Goal: Task Accomplishment & Management: Manage account settings

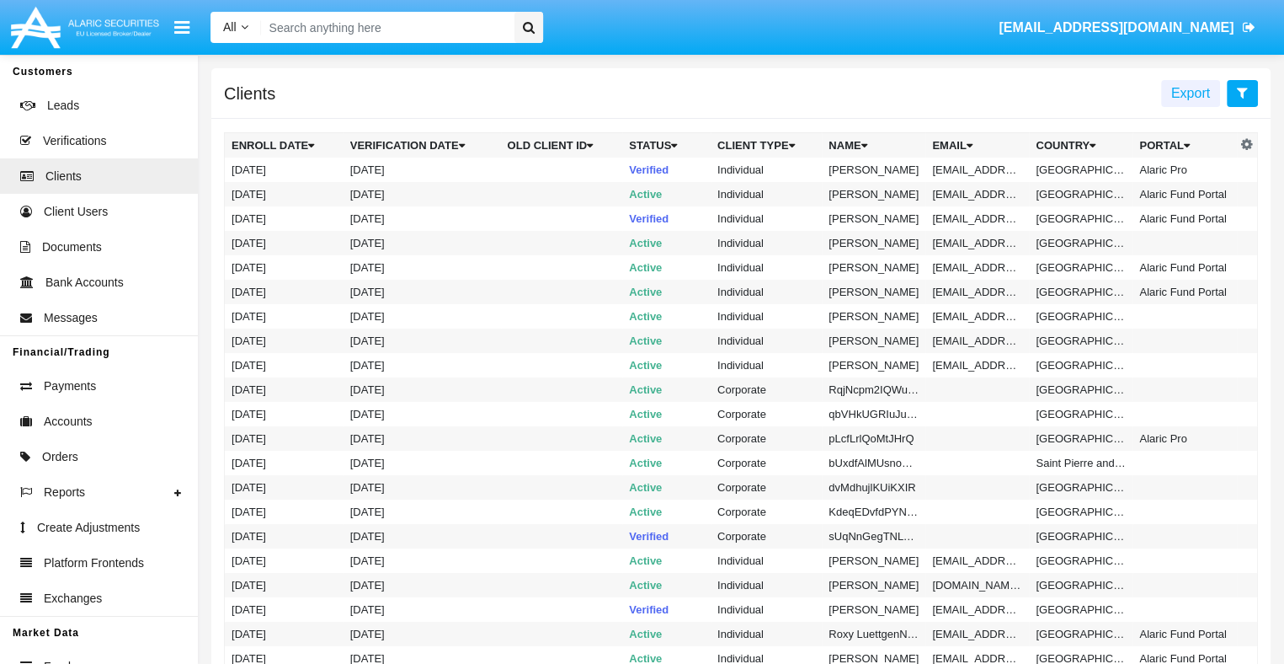
click at [1242, 93] on icon at bounding box center [1242, 92] width 11 height 13
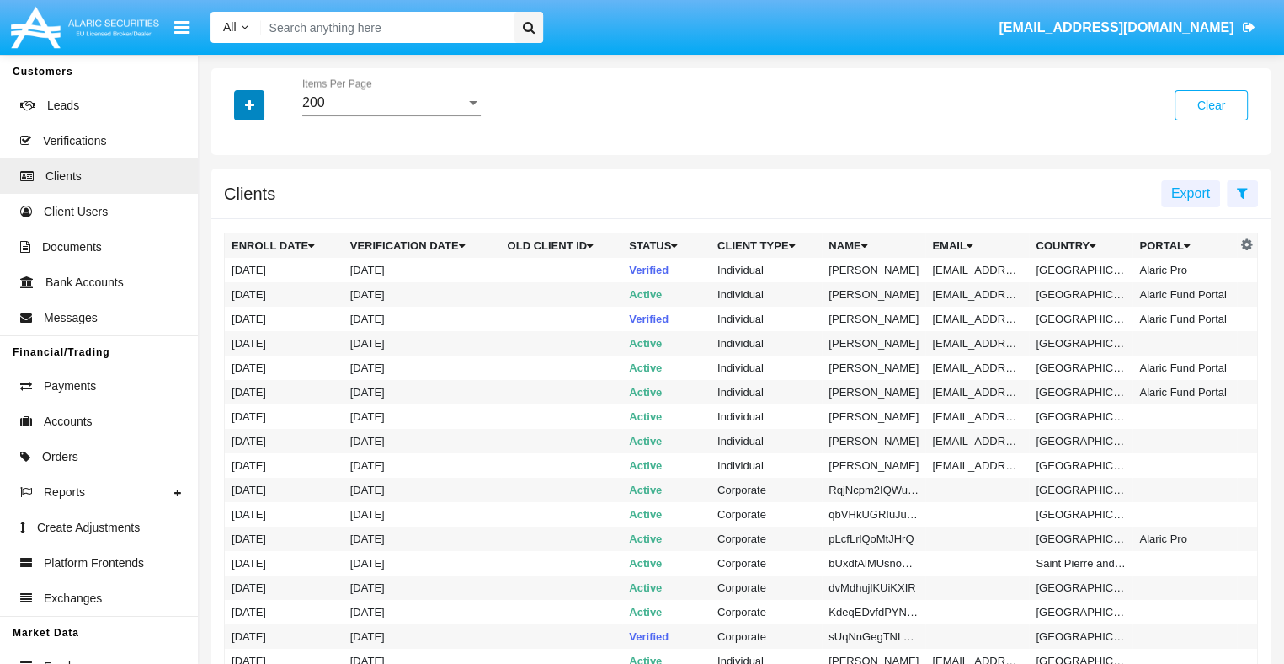
click at [249, 106] on icon "button" at bounding box center [249, 105] width 9 height 12
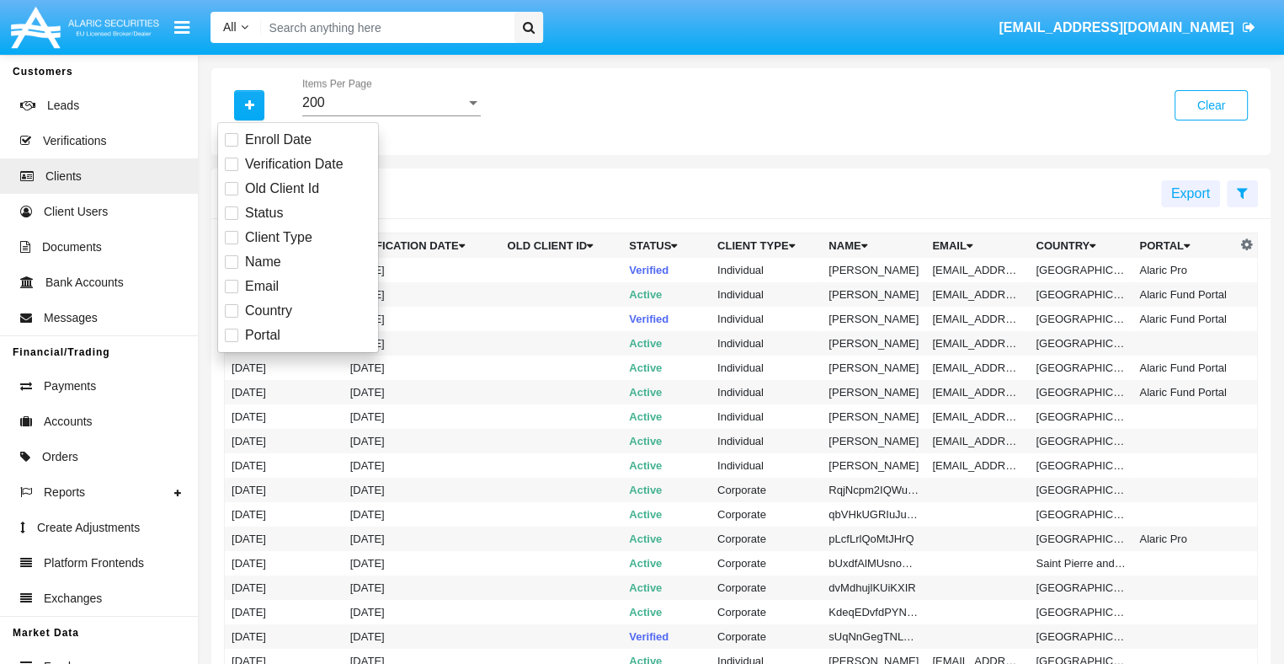
click at [260, 285] on span "Email" at bounding box center [262, 286] width 34 height 20
click at [232, 293] on input "Email" at bounding box center [231, 293] width 1 height 1
checkbox input "true"
click at [249, 106] on icon "button" at bounding box center [249, 105] width 9 height 12
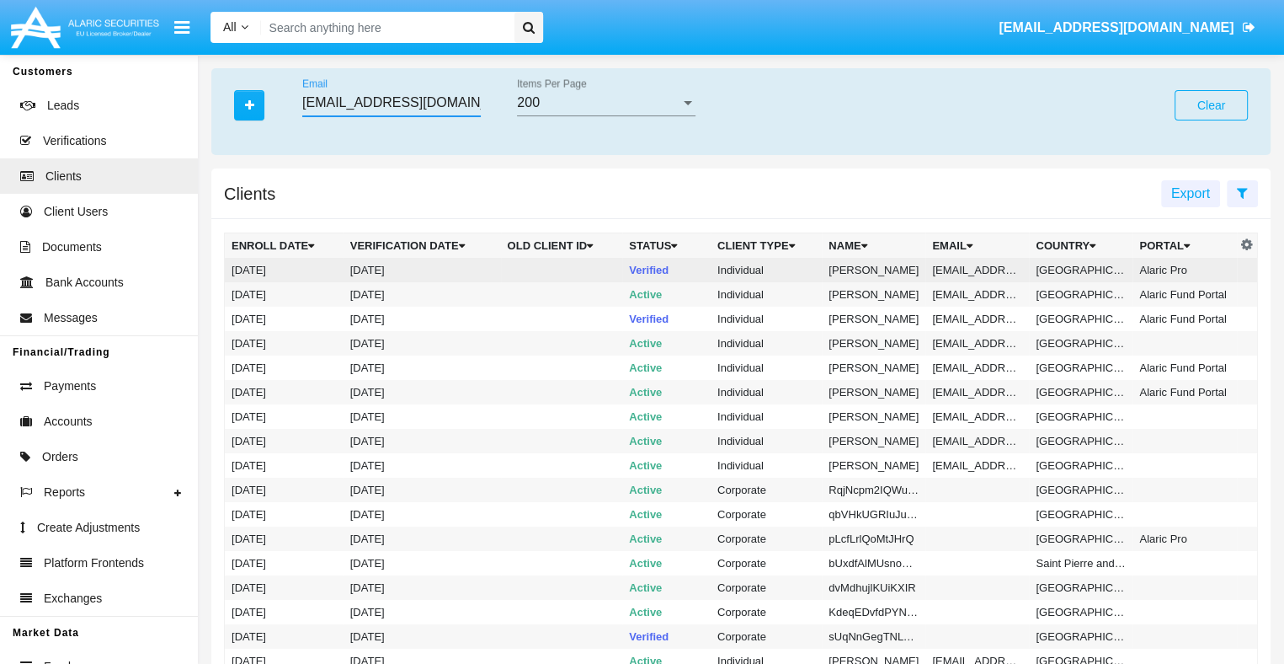
type input "06rqnecb@t14qjsv69.ph"
click at [974, 269] on td "06rqnecb@t14qjsv69.ph" at bounding box center [977, 270] width 104 height 24
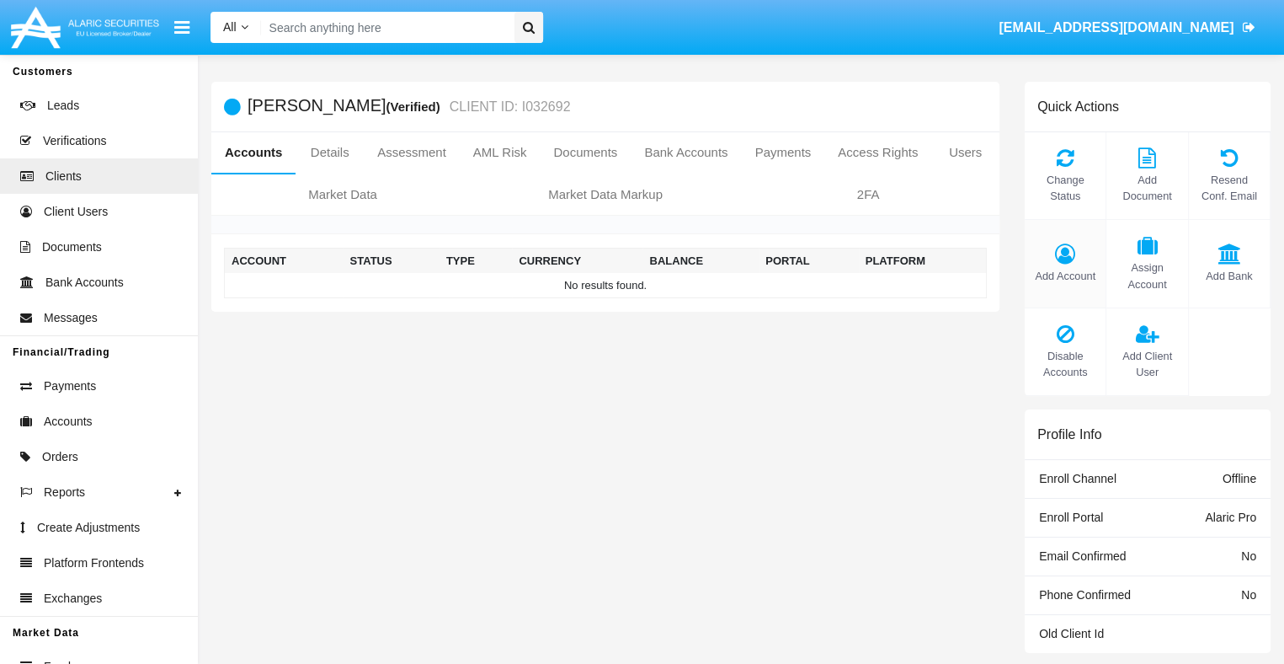
click at [1065, 275] on span "Add Account" at bounding box center [1065, 276] width 64 height 16
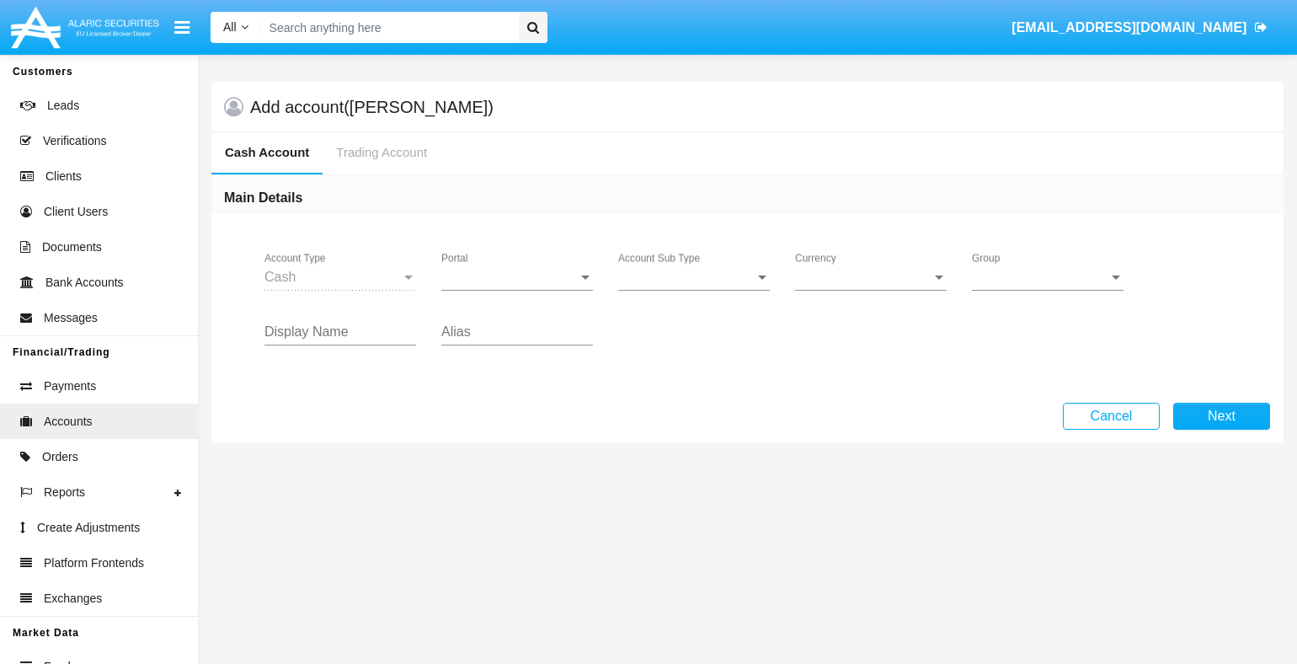
click at [517, 276] on span "Portal" at bounding box center [509, 276] width 136 height 15
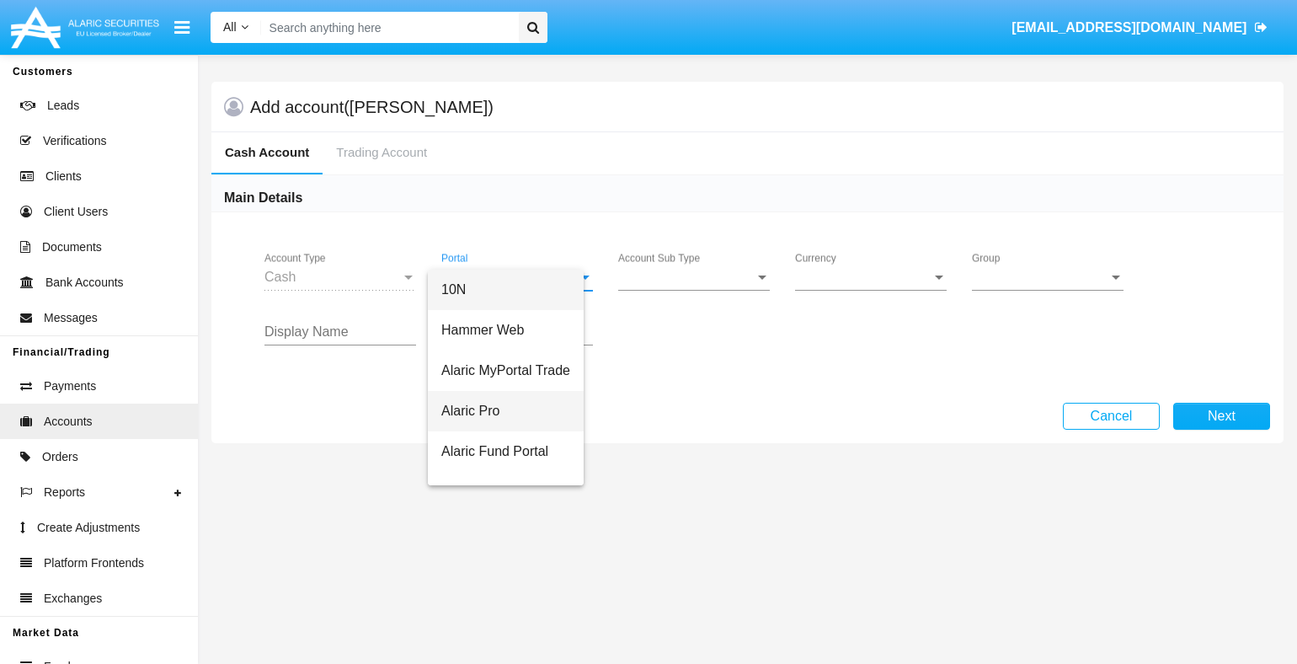
click at [517, 410] on span "Alaric Pro" at bounding box center [505, 411] width 129 height 40
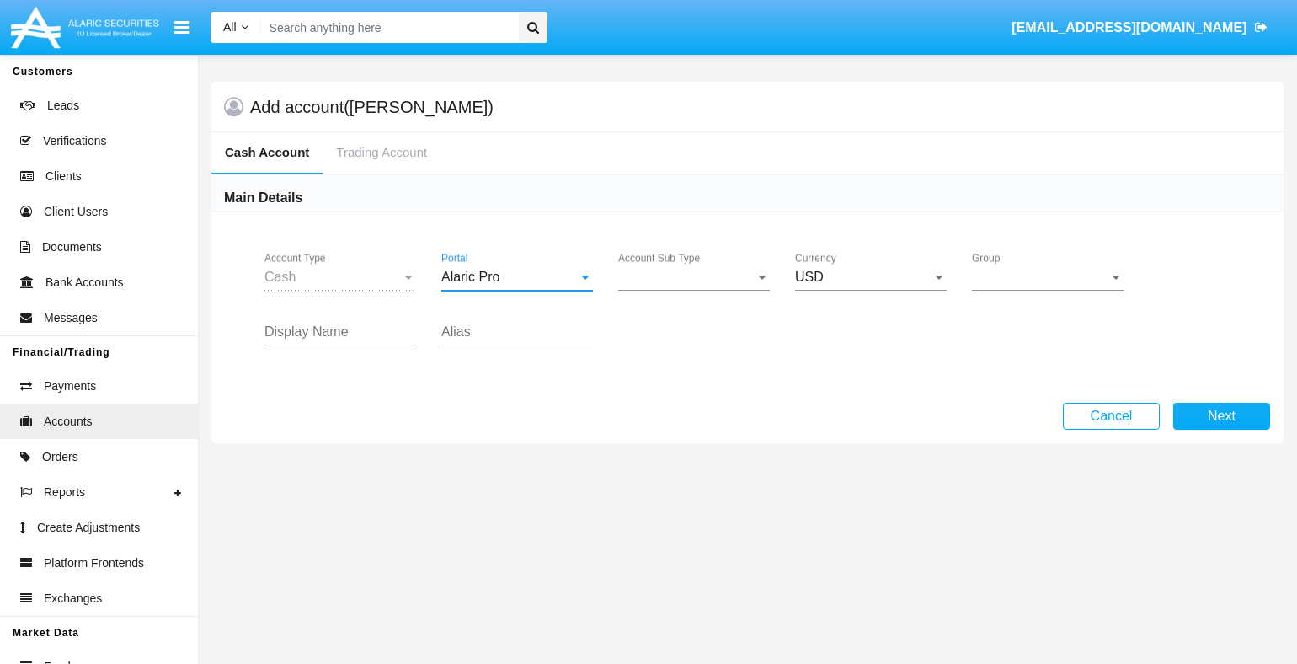
click at [694, 276] on span "Account Sub Type" at bounding box center [686, 276] width 136 height 15
click at [694, 289] on span "Trading Cash" at bounding box center [694, 289] width 152 height 40
click at [1048, 276] on span "Group" at bounding box center [1040, 276] width 136 height 15
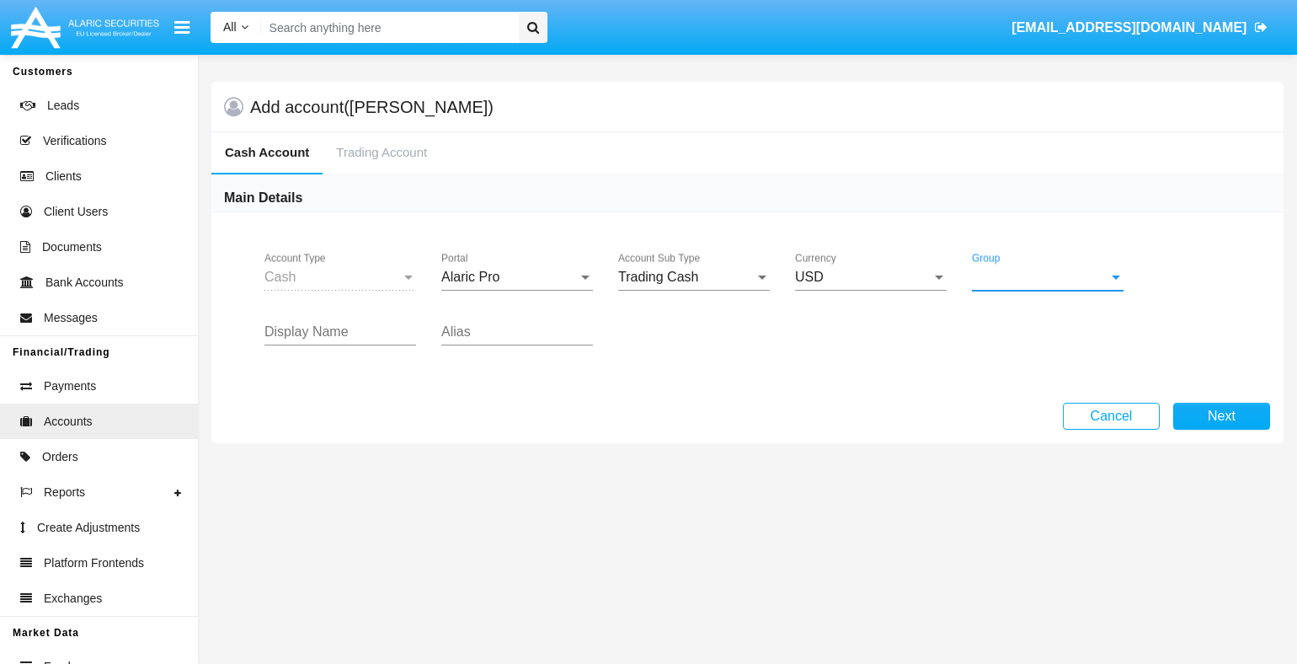
scroll to position [755, 0]
type input "lavender"
type input "yellow"
click at [1221, 415] on button "Next" at bounding box center [1221, 416] width 97 height 27
